Goal: Transaction & Acquisition: Subscribe to service/newsletter

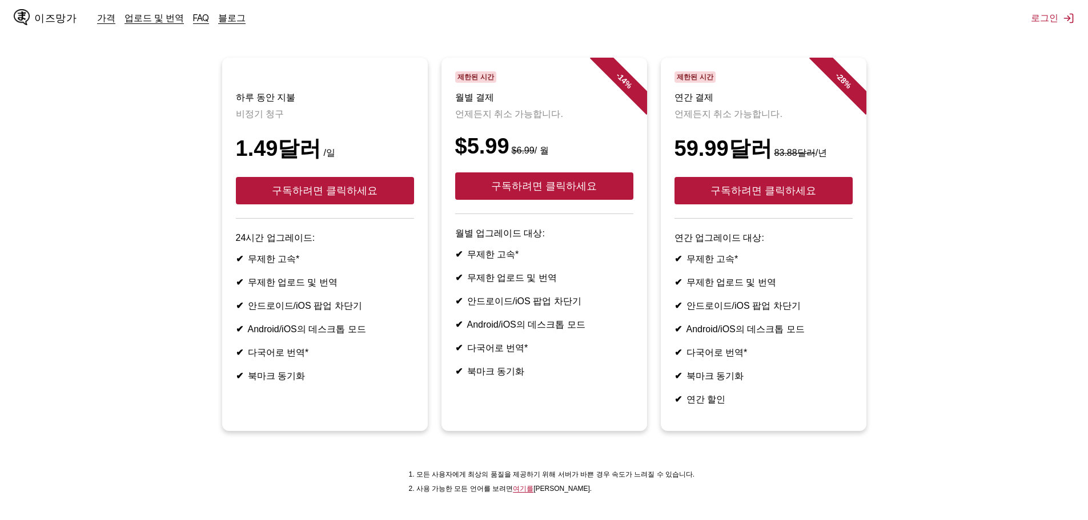
scroll to position [114, 0]
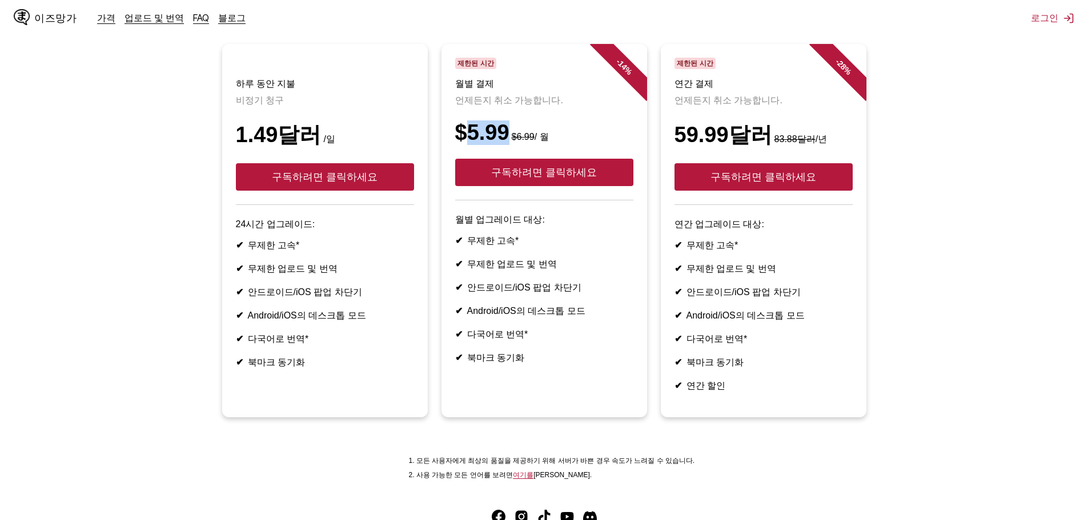
drag, startPoint x: 465, startPoint y: 138, endPoint x: 508, endPoint y: 144, distance: 42.6
click at [508, 144] on font "$5.99" at bounding box center [482, 132] width 54 height 24
copy font "5.99"
click at [451, 134] on article "- 14 % 제한된 시간 월별 결제 언제든지 취소 가능합니다. $5.99 $6.99 / 월 구독하려면 클릭하세요 월별 업그레이드 대상: ✔ 무…" at bounding box center [544, 230] width 206 height 373
drag, startPoint x: 456, startPoint y: 138, endPoint x: 505, endPoint y: 148, distance: 50.2
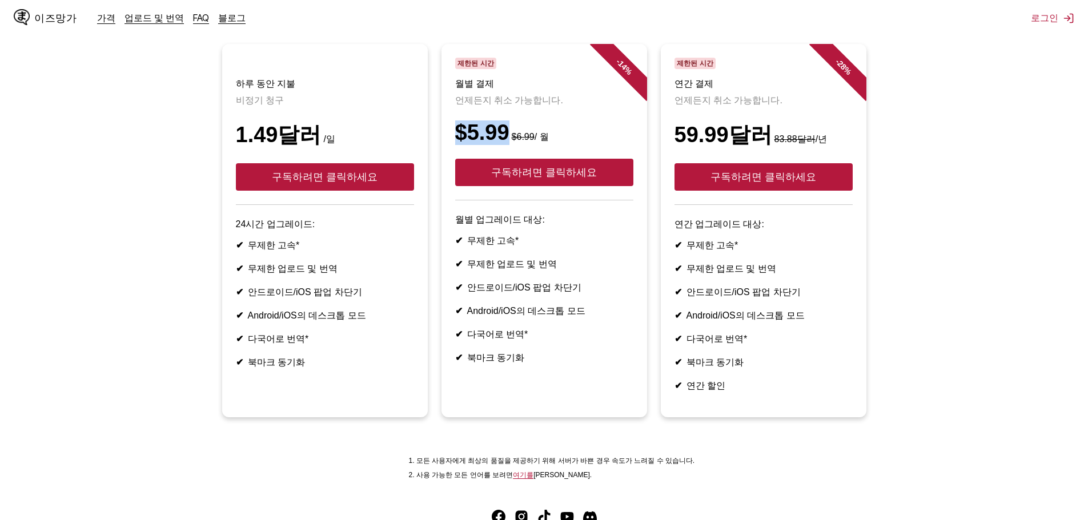
click at [505, 144] on font "$5.99" at bounding box center [482, 132] width 54 height 24
drag, startPoint x: 677, startPoint y: 140, endPoint x: 723, endPoint y: 143, distance: 45.8
click at [723, 143] on font "59.99달러" at bounding box center [723, 135] width 98 height 24
copy font "59.99"
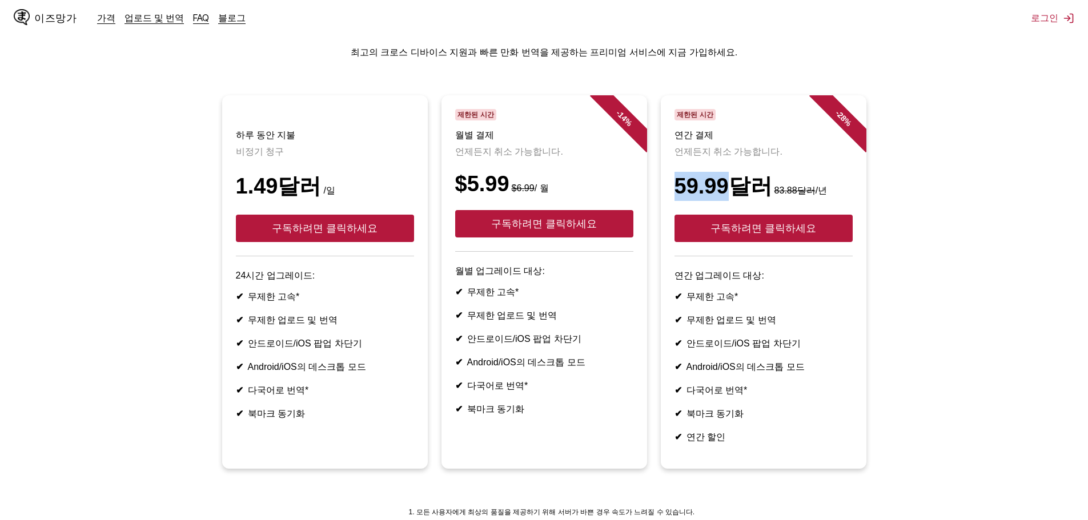
scroll to position [0, 0]
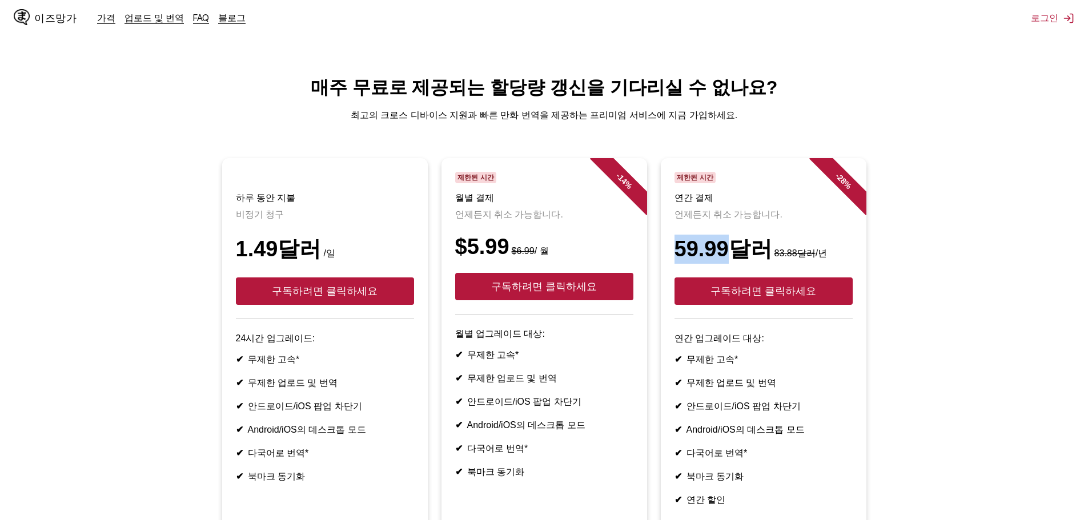
click at [69, 16] on font "이즈망가" at bounding box center [55, 18] width 42 height 11
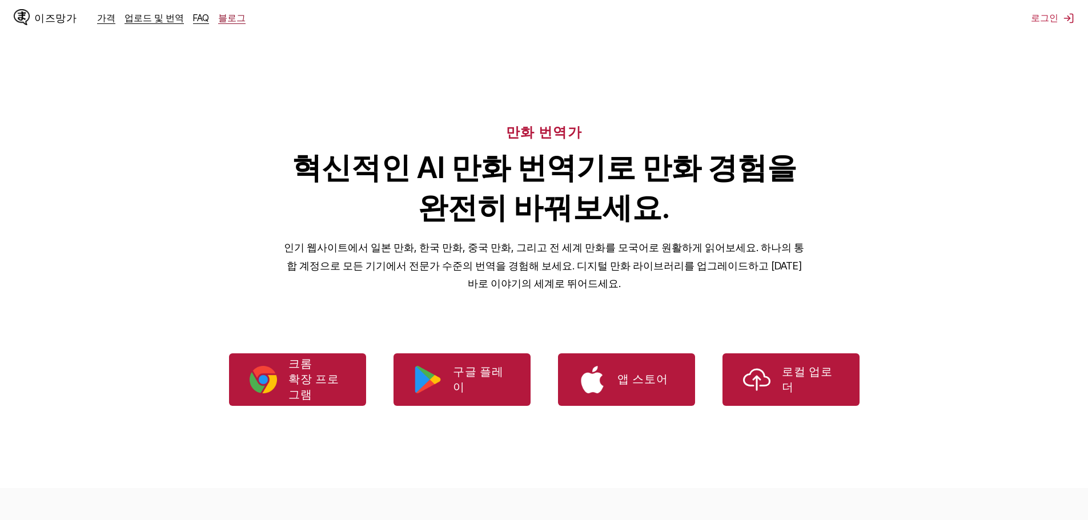
click at [223, 19] on font "블로그" at bounding box center [231, 17] width 27 height 11
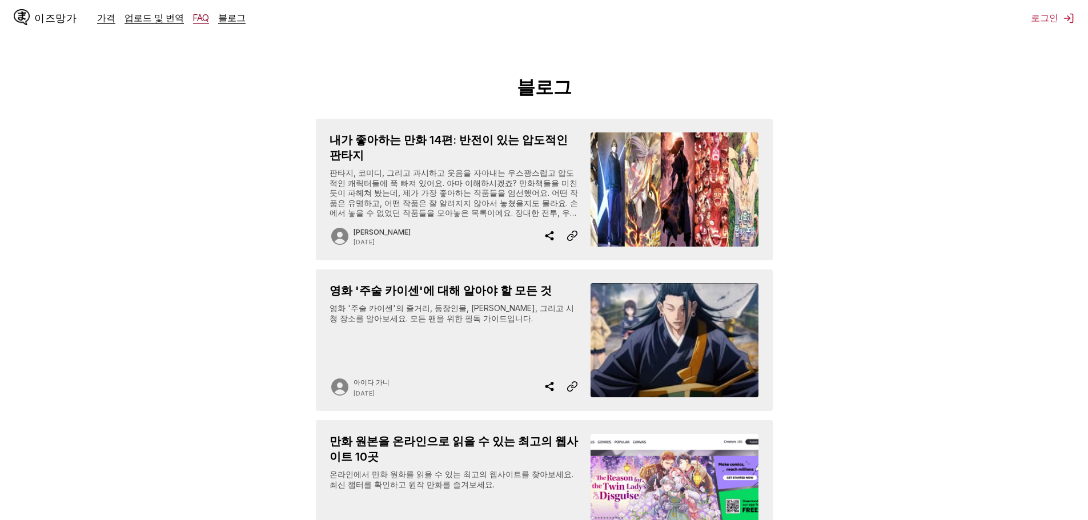
click at [193, 22] on font "FAQ" at bounding box center [201, 17] width 16 height 11
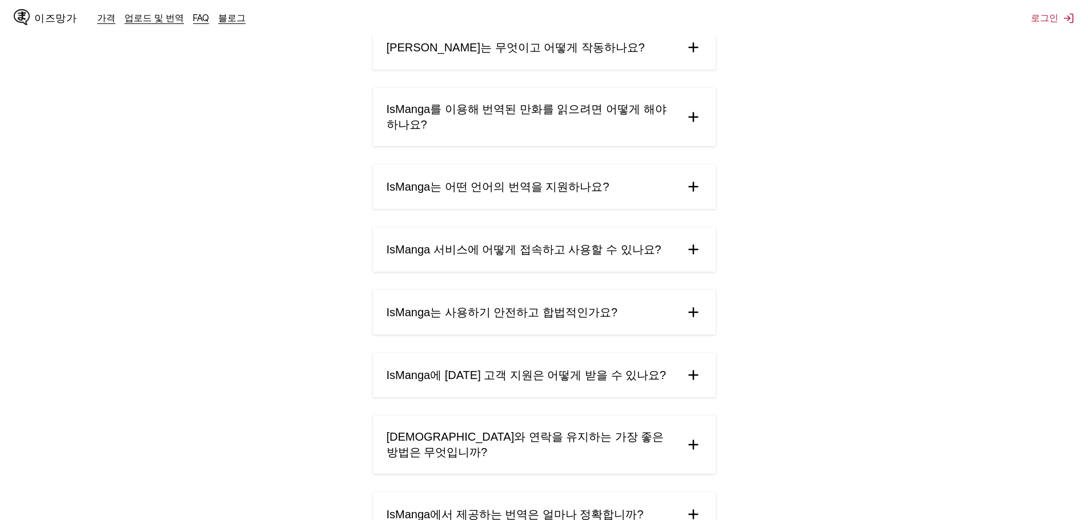
scroll to position [114, 0]
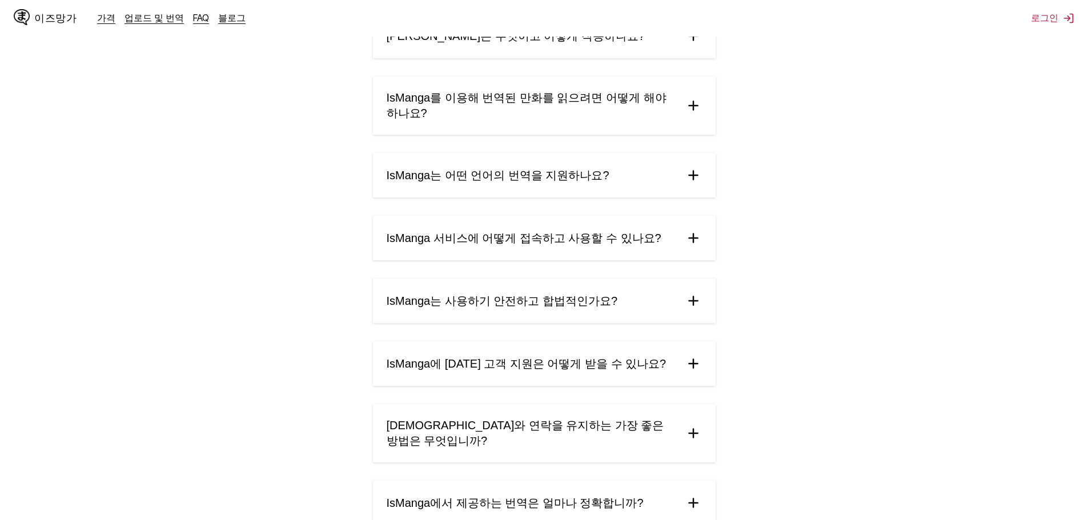
click at [637, 304] on summary "IsManga는 사용하기 안전하고 합법적인가요?" at bounding box center [544, 301] width 343 height 45
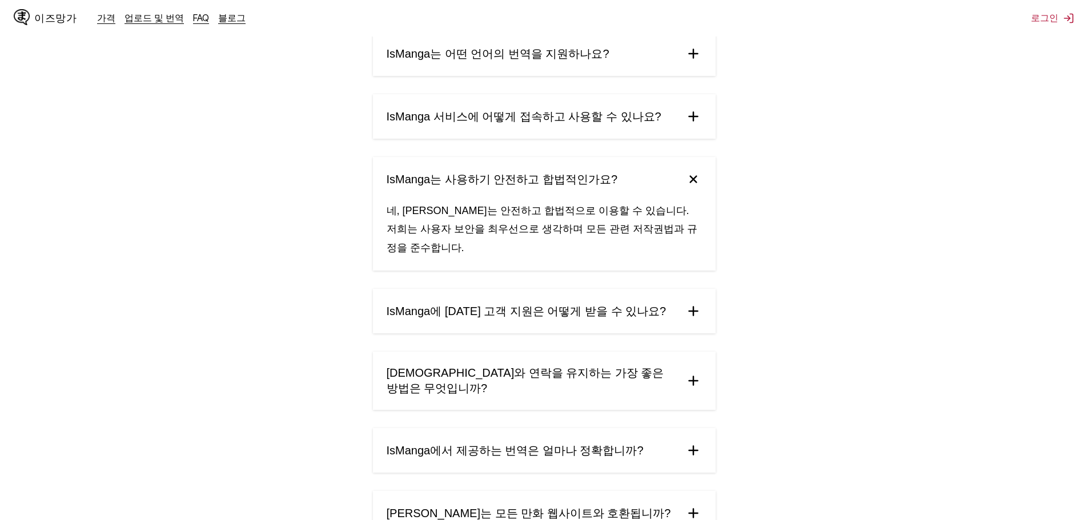
scroll to position [285, 0]
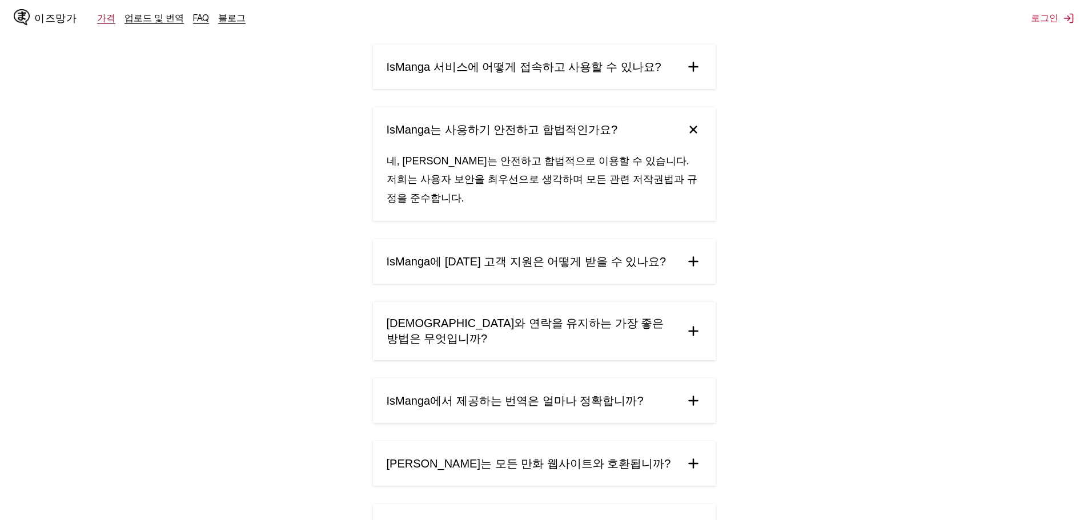
click at [100, 23] on font "가격" at bounding box center [106, 17] width 18 height 11
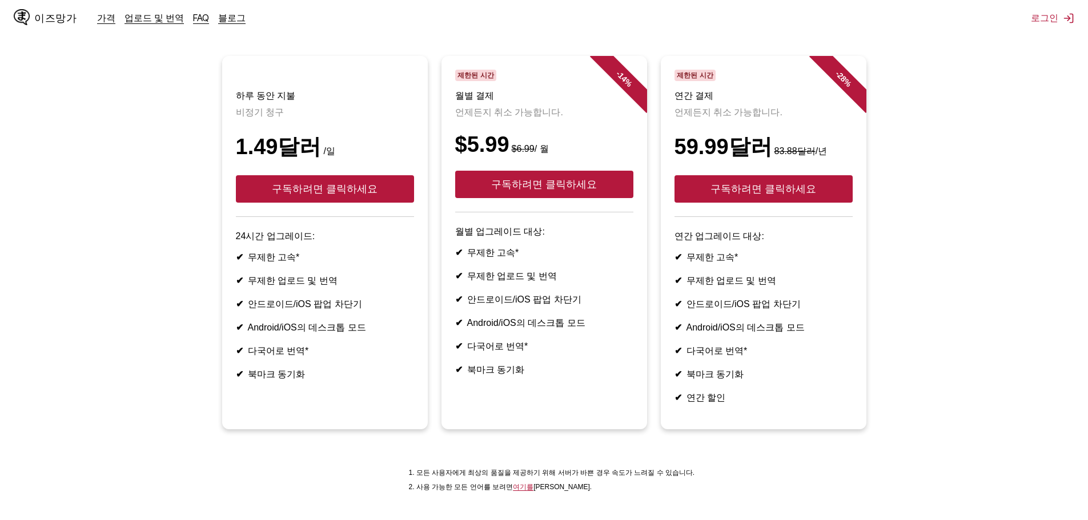
scroll to position [97, 0]
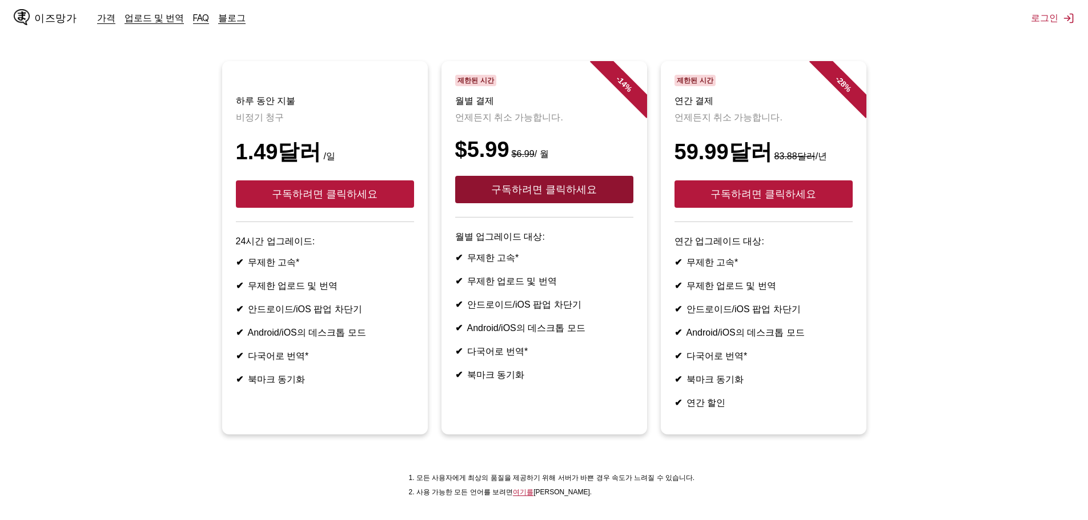
click at [535, 195] on font "구독하려면 클릭하세요" at bounding box center [544, 189] width 106 height 11
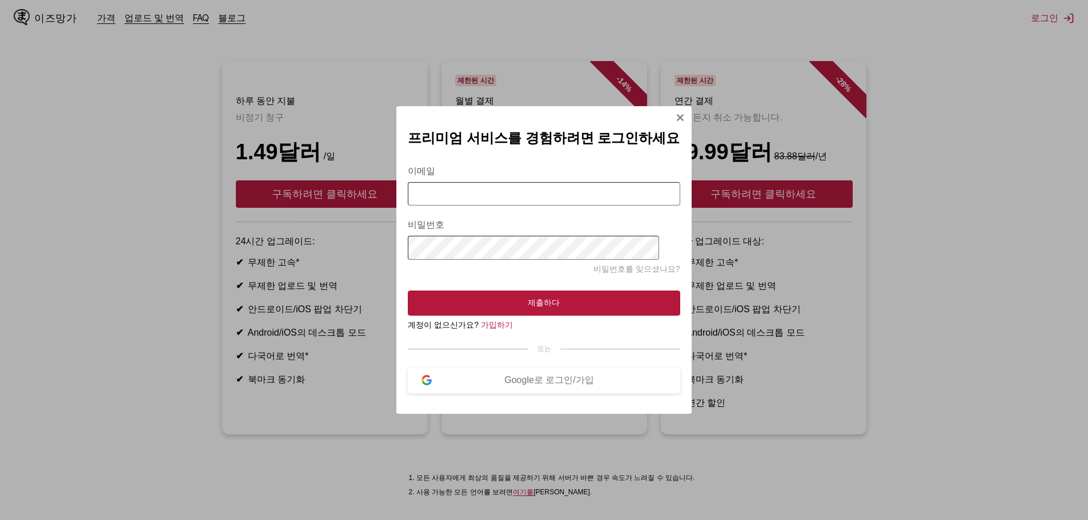
click at [675, 113] on img "모달에 로그인" at bounding box center [679, 117] width 9 height 9
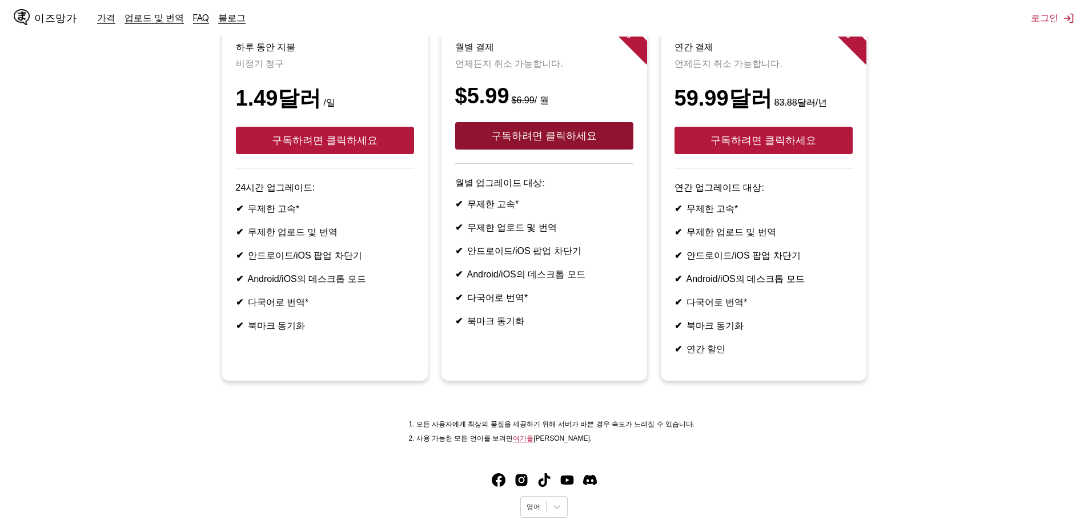
scroll to position [211, 0]
